Goal: Task Accomplishment & Management: Manage account settings

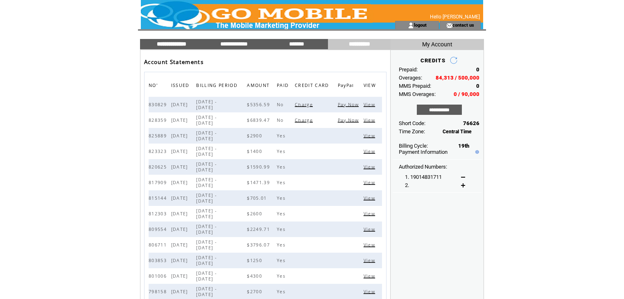
click at [180, 43] on input "**********" at bounding box center [171, 44] width 61 height 7
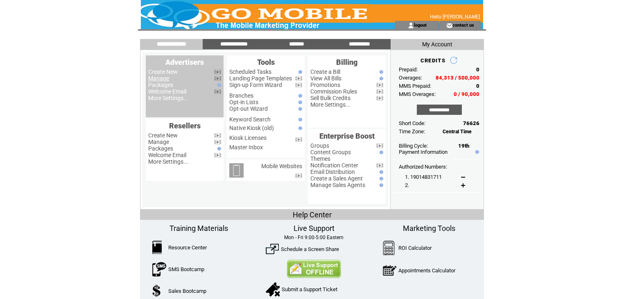
click at [164, 81] on link "Manage" at bounding box center [158, 78] width 21 height 7
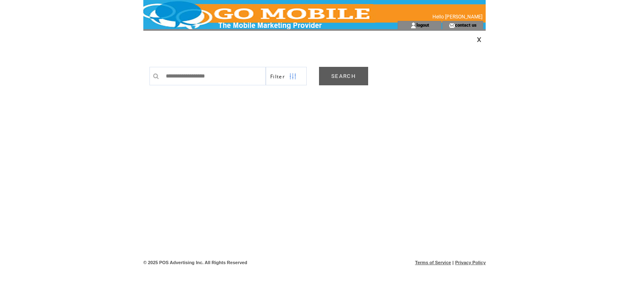
click at [344, 75] on link "SEARCH" at bounding box center [343, 76] width 49 height 18
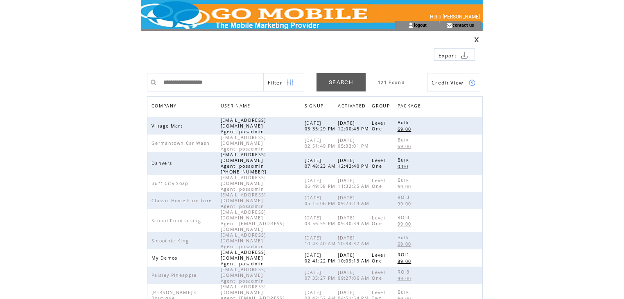
click at [164, 105] on span "COMPANY" at bounding box center [165, 107] width 27 height 12
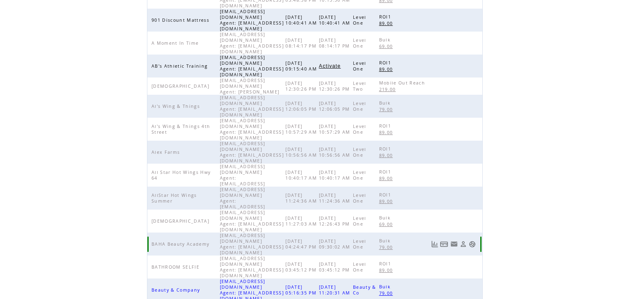
scroll to position [189, 0]
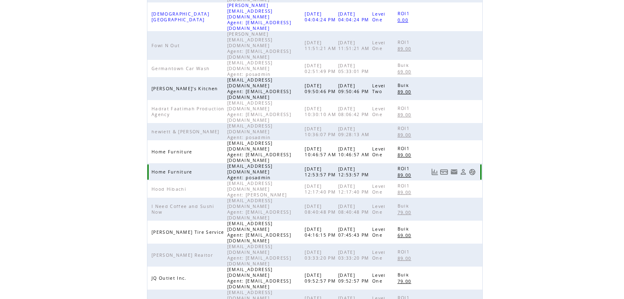
click at [471, 168] on link at bounding box center [472, 171] width 7 height 7
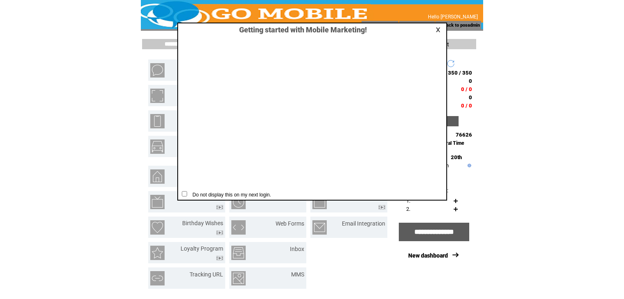
click at [439, 27] on link at bounding box center [439, 29] width 7 height 5
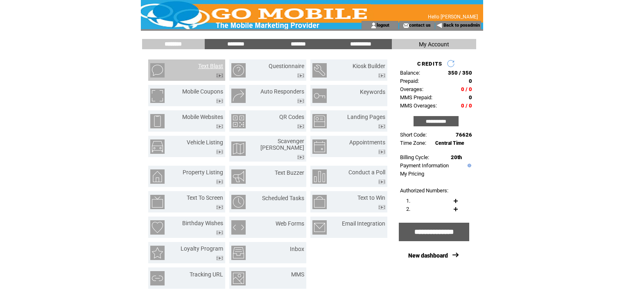
click at [213, 65] on link "Text Blast" at bounding box center [210, 66] width 25 height 7
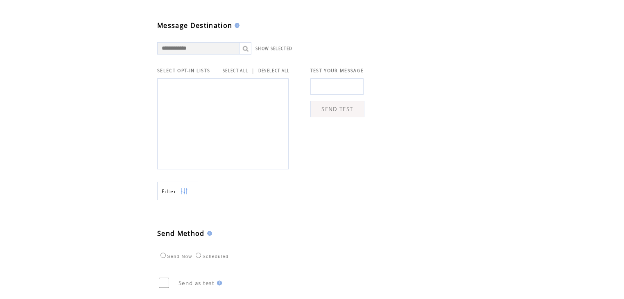
scroll to position [224, 0]
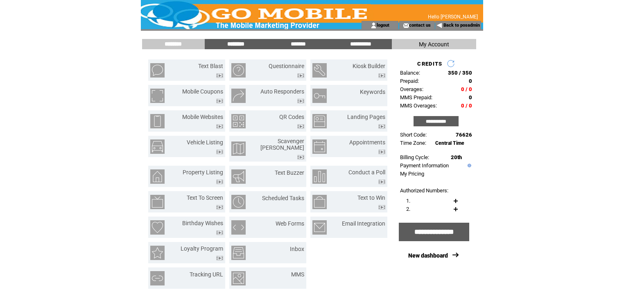
click at [233, 44] on input "********" at bounding box center [235, 44] width 61 height 7
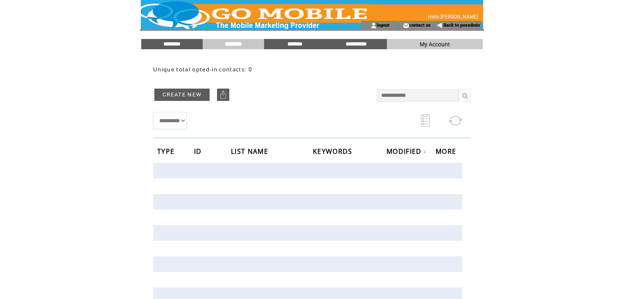
click at [183, 91] on link "CREATE NEW" at bounding box center [181, 94] width 55 height 12
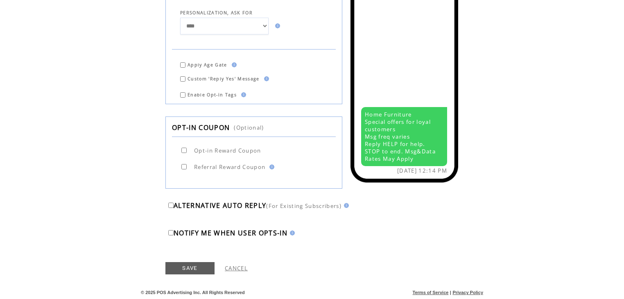
scroll to position [310, 0]
click at [197, 267] on link "SAVE" at bounding box center [189, 268] width 49 height 12
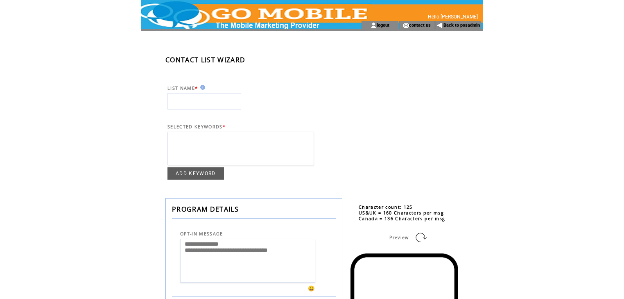
scroll to position [321, 0]
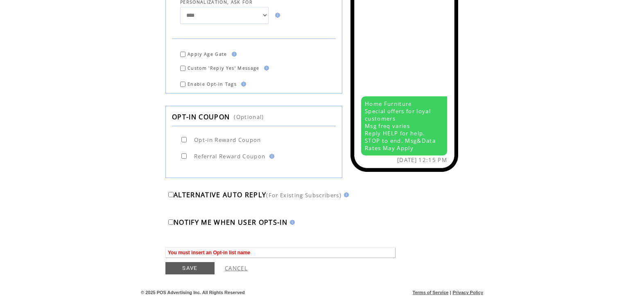
click at [239, 270] on link "CANCEL" at bounding box center [236, 267] width 23 height 7
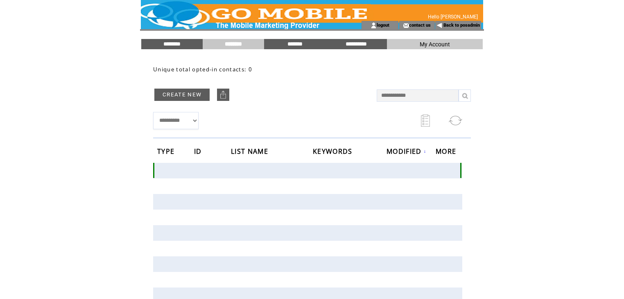
click at [170, 171] on td at bounding box center [175, 171] width 37 height 16
click at [202, 92] on link "CREATE NEW" at bounding box center [181, 94] width 55 height 12
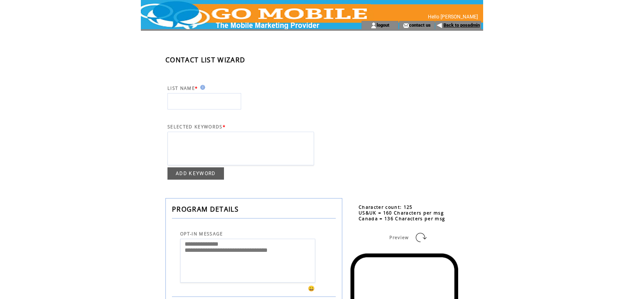
click at [466, 25] on link "Back to posadmin" at bounding box center [462, 25] width 36 height 5
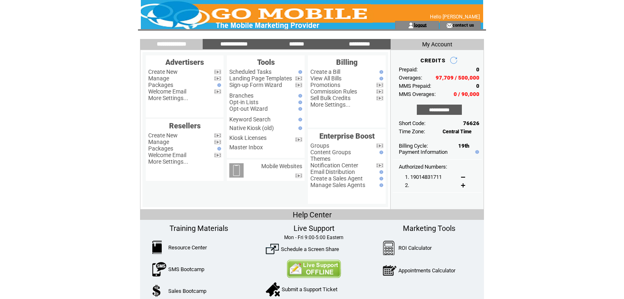
click at [416, 24] on link "logout" at bounding box center [420, 24] width 13 height 5
